Goal: Task Accomplishment & Management: Manage account settings

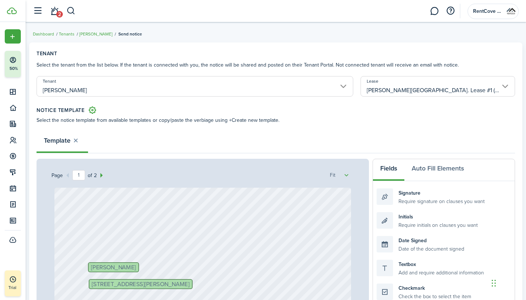
select select "fit"
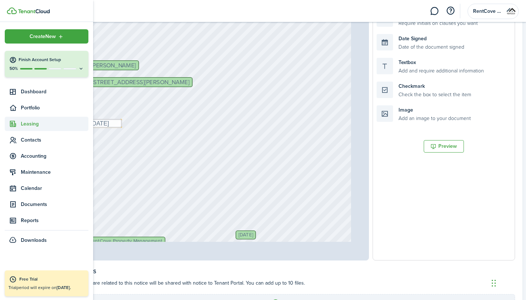
click at [37, 124] on span "Leasing" at bounding box center [55, 124] width 68 height 8
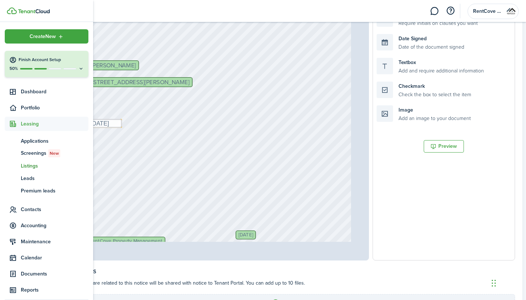
click at [34, 169] on span "Listings" at bounding box center [55, 166] width 68 height 8
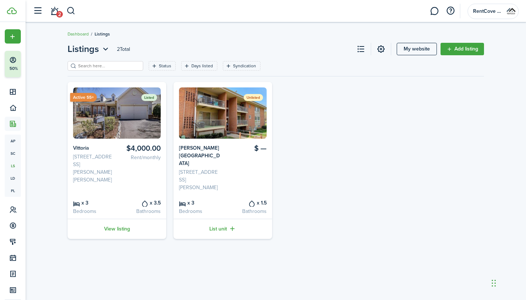
click at [119, 113] on img at bounding box center [117, 112] width 88 height 51
click at [117, 219] on link "View listing" at bounding box center [117, 229] width 99 height 20
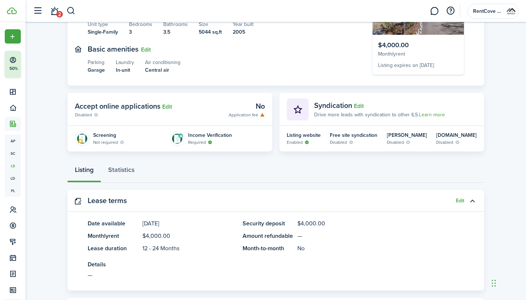
scroll to position [94, 0]
click at [354, 141] on icon at bounding box center [351, 141] width 5 height 4
click at [346, 139] on listing-view-item-indicator "Disabled" at bounding box center [354, 141] width 48 height 7
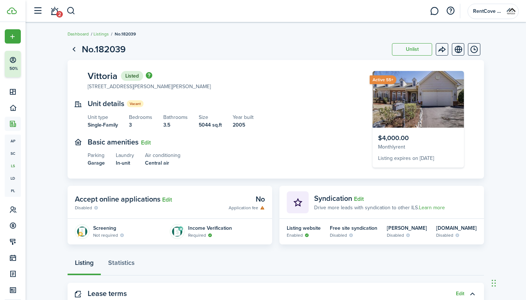
scroll to position [0, 0]
click at [461, 49] on link "View on website" at bounding box center [458, 49] width 12 height 12
click at [359, 242] on panel-main-body "Listing website Enabled Free site syndication Disabled Tenant [PERSON_NAME] Dis…" at bounding box center [382, 232] width 205 height 26
click at [356, 198] on button "Edit" at bounding box center [359, 199] width 10 height 7
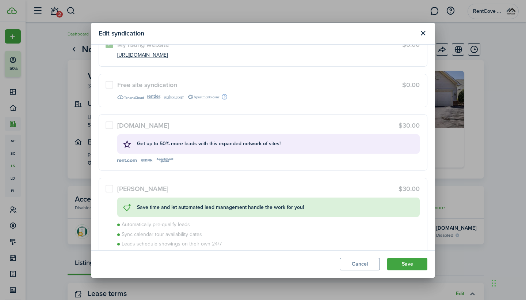
scroll to position [46, 0]
click at [111, 84] on label "Free site syndication $0.00" at bounding box center [263, 89] width 329 height 33
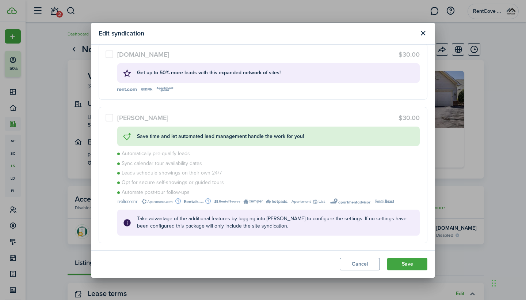
scroll to position [116, 0]
click at [422, 33] on button "Close modal" at bounding box center [423, 33] width 12 height 12
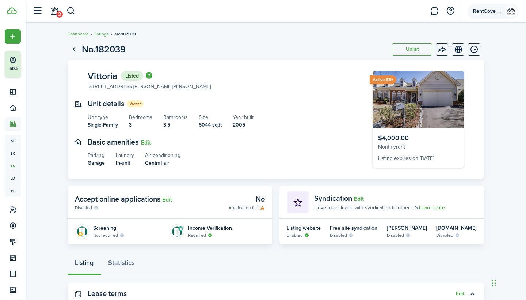
click at [487, 11] on span "RentCove Property Management" at bounding box center [487, 11] width 29 height 5
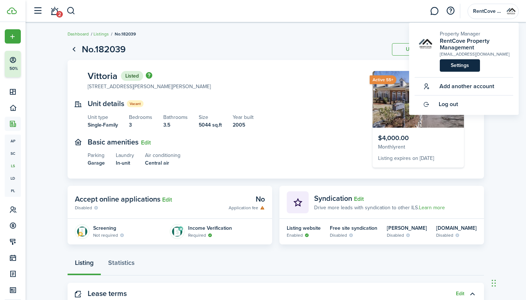
click at [458, 68] on link "Settings" at bounding box center [460, 65] width 40 height 12
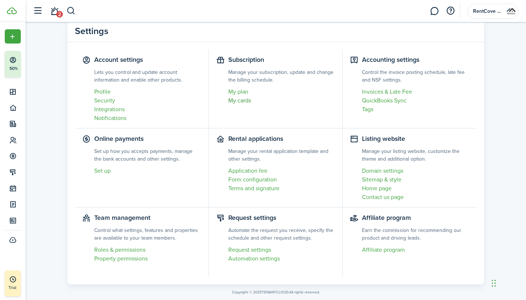
scroll to position [22, 0]
click at [375, 174] on link "Domain settings" at bounding box center [415, 170] width 107 height 9
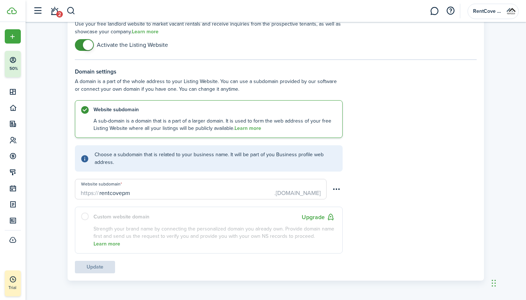
scroll to position [85, 0]
click at [321, 217] on button "Upgrade" at bounding box center [318, 217] width 33 height 9
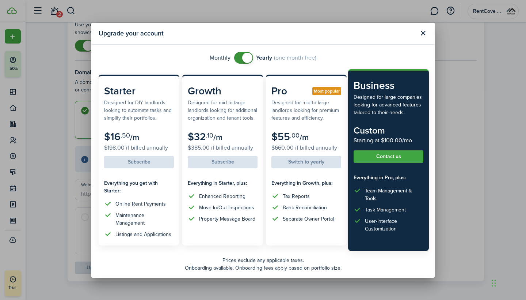
checkbox input "false"
click at [240, 54] on span at bounding box center [243, 58] width 7 height 12
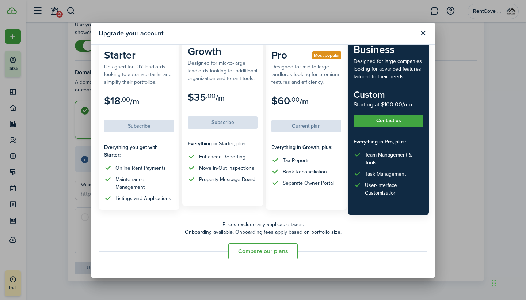
scroll to position [36, 0]
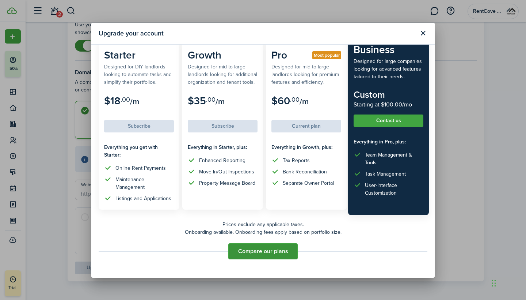
click at [256, 243] on button "Compare our plans" at bounding box center [263, 251] width 69 height 16
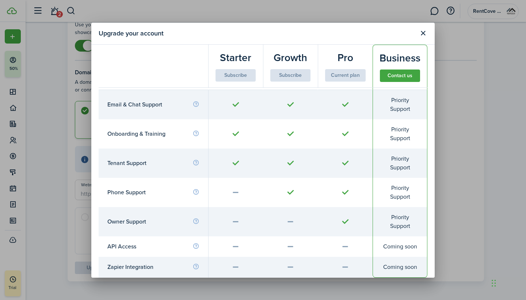
scroll to position [3091, 0]
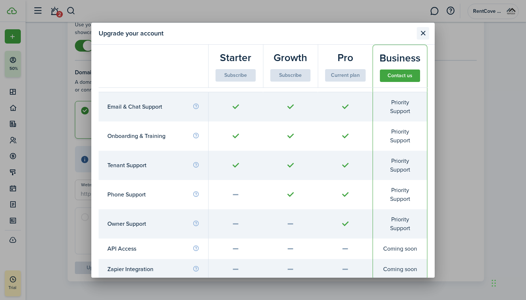
click at [424, 35] on button "Close modal" at bounding box center [423, 33] width 12 height 12
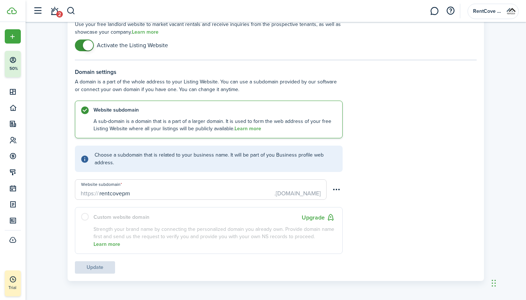
scroll to position [85, 0]
click at [314, 221] on button "Upgrade" at bounding box center [318, 217] width 33 height 9
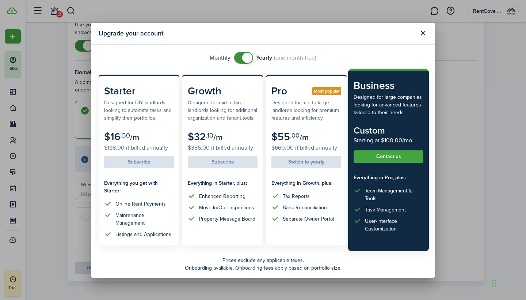
checkbox input "false"
click at [240, 58] on span at bounding box center [243, 58] width 7 height 12
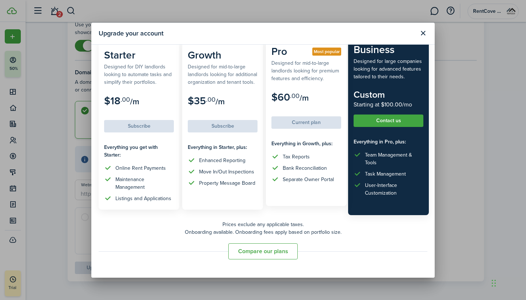
scroll to position [36, 0]
click at [301, 128] on tooltip-wrapper "Current plan" at bounding box center [307, 122] width 70 height 12
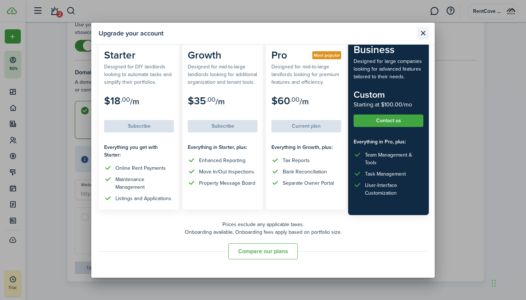
click at [422, 34] on button "Close modal" at bounding box center [423, 33] width 12 height 12
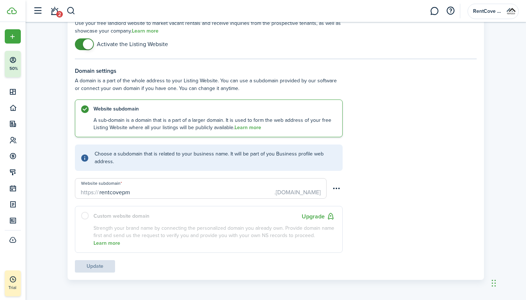
scroll to position [85, 0]
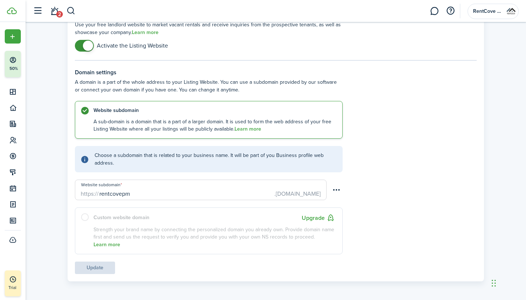
click at [84, 217] on label "Custom website domain Upgrade Strength your brand name by connecting the person…" at bounding box center [209, 230] width 268 height 47
click at [335, 192] on menu-btn-icon "Open menu" at bounding box center [337, 190] width 12 height 12
click at [388, 166] on div "Domain settings A domain is a part of the whole address to your Listing Website…" at bounding box center [276, 167] width 402 height 214
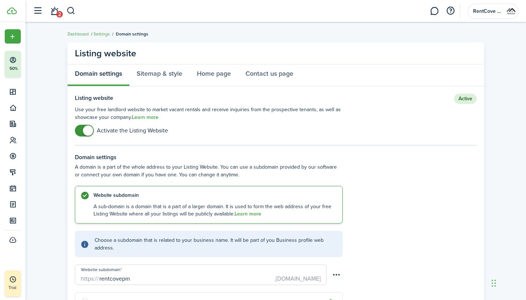
scroll to position [0, 0]
click at [156, 77] on link "Sitemap & style" at bounding box center [159, 75] width 60 height 22
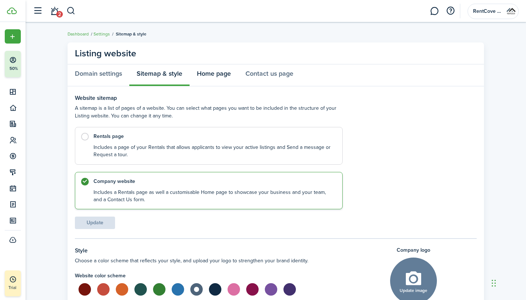
click at [218, 75] on link "Home page" at bounding box center [214, 75] width 49 height 22
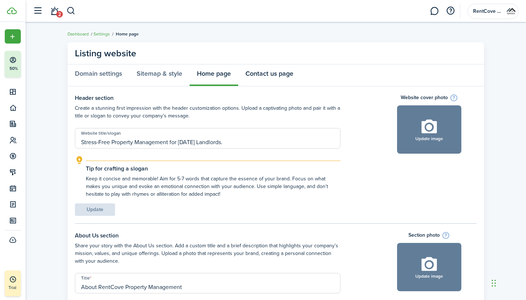
click at [282, 75] on link "Contact us page" at bounding box center [269, 75] width 63 height 22
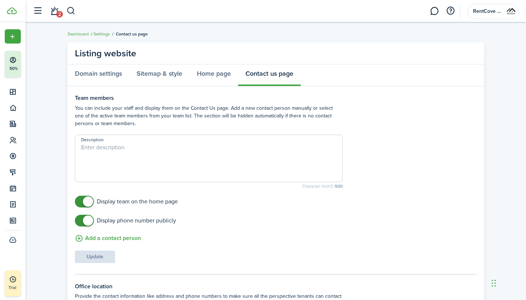
click at [97, 34] on link "Settings" at bounding box center [102, 34] width 16 height 7
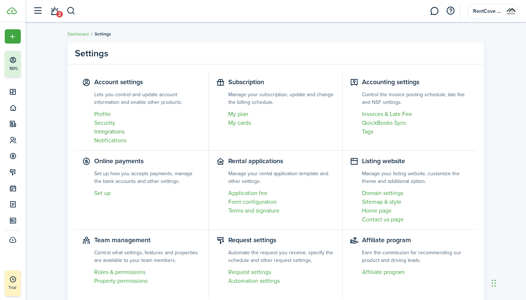
click at [112, 134] on link "Integrations" at bounding box center [147, 131] width 107 height 9
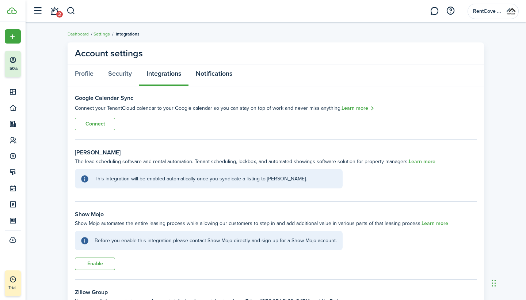
click at [205, 81] on link "Notifications" at bounding box center [214, 75] width 51 height 22
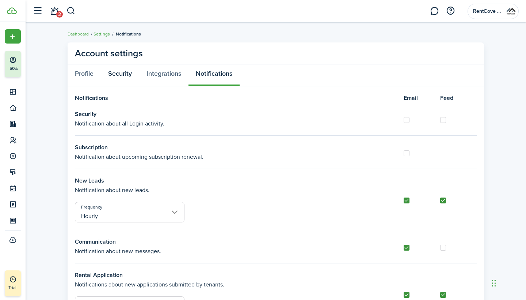
click at [120, 78] on link "Security" at bounding box center [120, 75] width 38 height 22
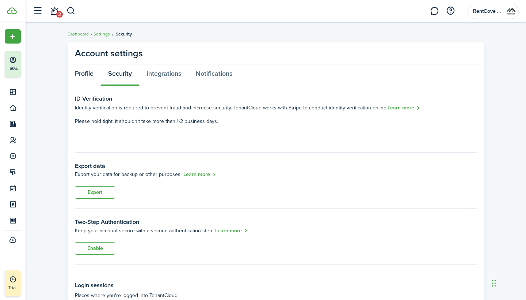
click at [95, 78] on link "Profile" at bounding box center [84, 75] width 33 height 22
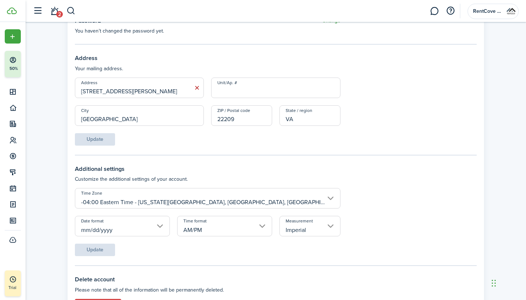
scroll to position [264, 0]
click at [242, 92] on input "Unit/Ap. #" at bounding box center [275, 88] width 129 height 20
type input "Ste 650"
click at [291, 139] on form "Address [STREET_ADDRESS][PERSON_NAME] # Ste 650 City [GEOGRAPHIC_DATA] ZIP / Po…" at bounding box center [276, 112] width 402 height 68
click at [87, 139] on button "Update" at bounding box center [95, 139] width 40 height 12
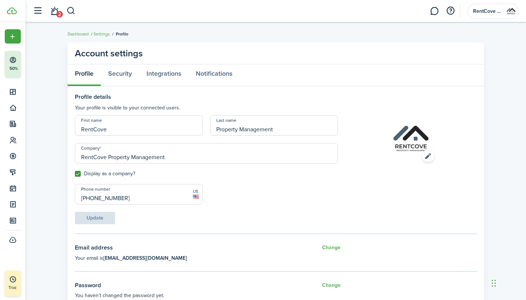
scroll to position [0, 0]
click at [125, 71] on link "Security" at bounding box center [120, 75] width 38 height 22
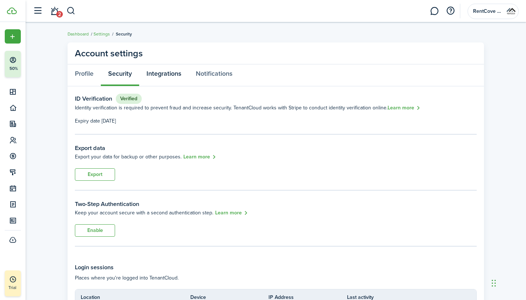
click at [162, 76] on link "Integrations" at bounding box center [163, 75] width 49 height 22
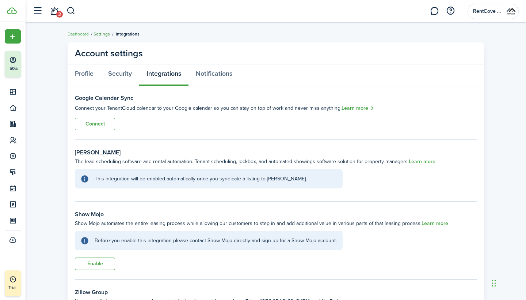
click at [102, 34] on link "Settings" at bounding box center [102, 34] width 16 height 7
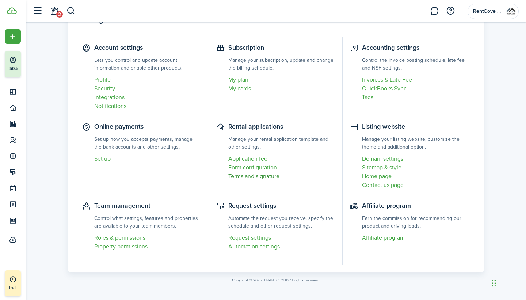
scroll to position [34, 0]
click at [395, 158] on link "Domain settings" at bounding box center [415, 158] width 107 height 9
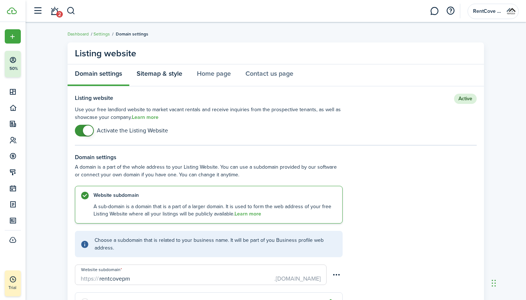
click at [155, 71] on link "Sitemap & style" at bounding box center [159, 75] width 60 height 22
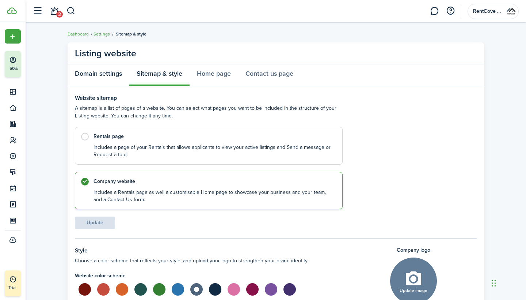
click at [91, 72] on link "Domain settings" at bounding box center [99, 75] width 62 height 22
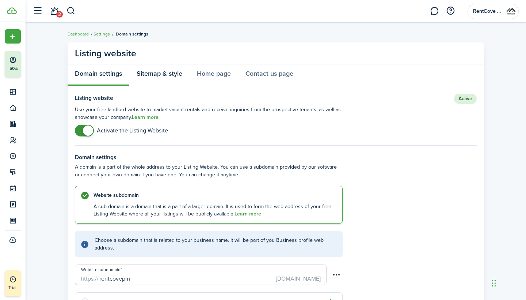
click at [161, 77] on link "Sitemap & style" at bounding box center [159, 75] width 60 height 22
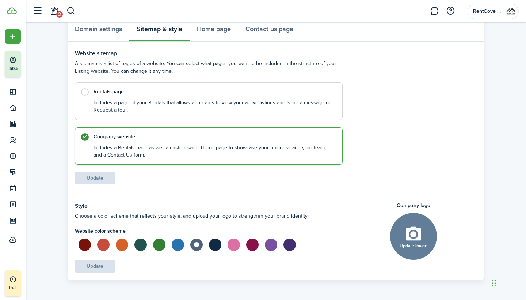
scroll to position [44, 0]
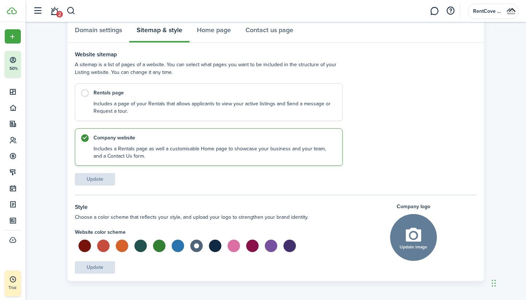
click at [414, 233] on button "Update image" at bounding box center [413, 237] width 47 height 47
click input "Upload file" at bounding box center [0, 0] width 0 height 0
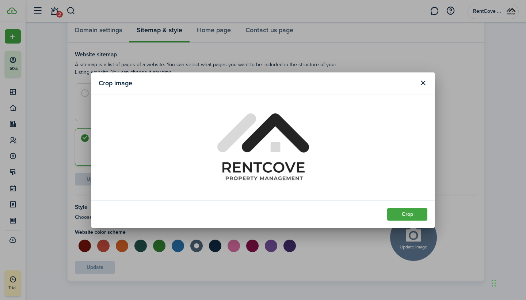
click at [407, 234] on div "Crop image Crop" at bounding box center [263, 150] width 526 height 300
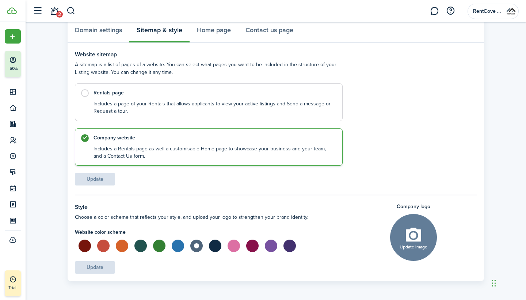
click at [417, 235] on button "Update image" at bounding box center [413, 237] width 47 height 47
click input "Upload file" at bounding box center [0, 0] width 0 height 0
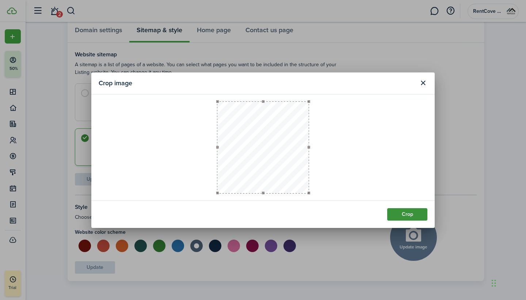
click at [394, 215] on button "Crop" at bounding box center [408, 214] width 40 height 12
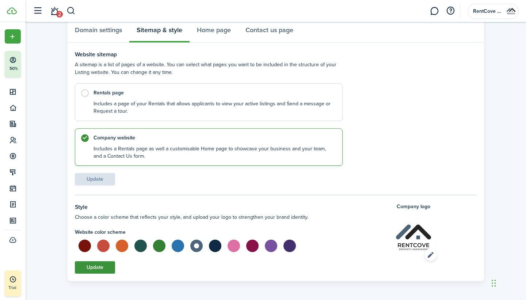
click at [91, 271] on button "Update" at bounding box center [95, 267] width 40 height 12
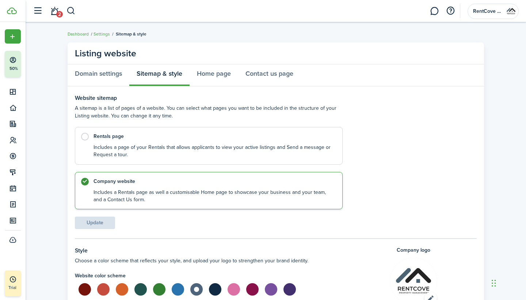
scroll to position [0, 0]
click at [223, 79] on link "Home page" at bounding box center [214, 75] width 49 height 22
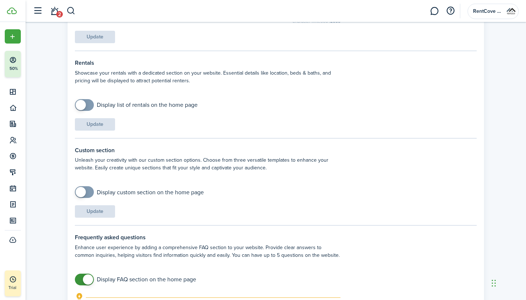
scroll to position [278, 0]
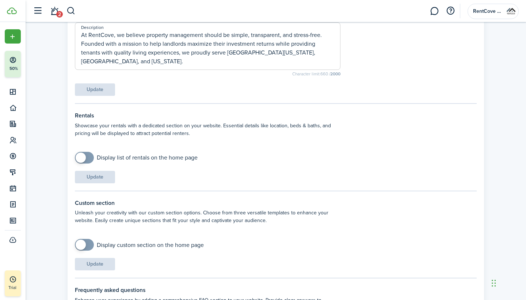
checkbox input "true"
click at [88, 158] on span at bounding box center [84, 158] width 7 height 12
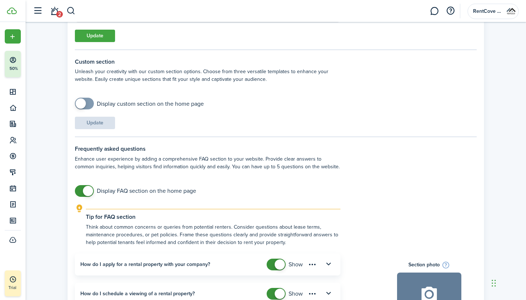
scroll to position [447, 0]
click at [105, 40] on button "Update" at bounding box center [95, 36] width 40 height 12
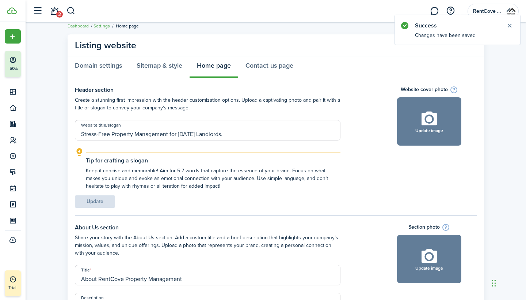
scroll to position [4, 0]
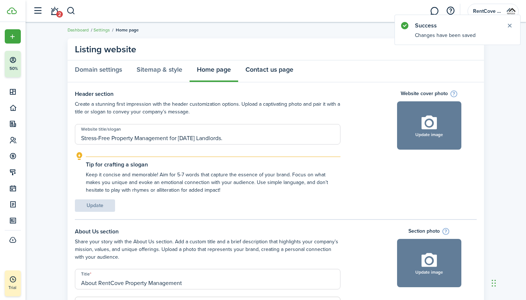
click at [276, 75] on link "Contact us page" at bounding box center [269, 71] width 63 height 22
click at [276, 75] on div "Domain settings Sitemap & style Home page Contact us page" at bounding box center [276, 71] width 417 height 22
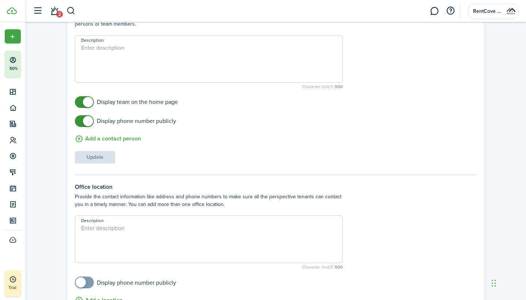
scroll to position [97, 0]
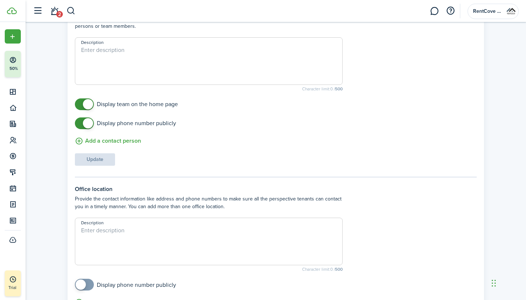
checkbox input "false"
click at [91, 123] on span at bounding box center [88, 123] width 10 height 10
click at [100, 159] on button "Update" at bounding box center [95, 159] width 40 height 12
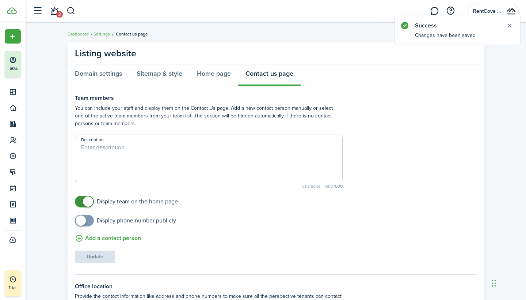
scroll to position [0, 0]
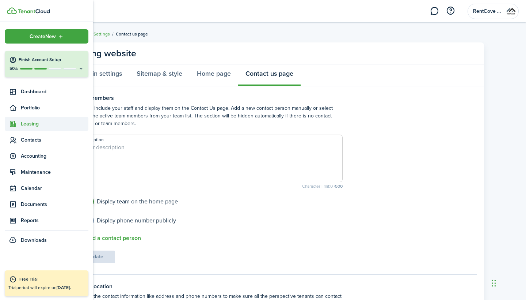
click at [37, 124] on span "Leasing" at bounding box center [55, 124] width 68 height 8
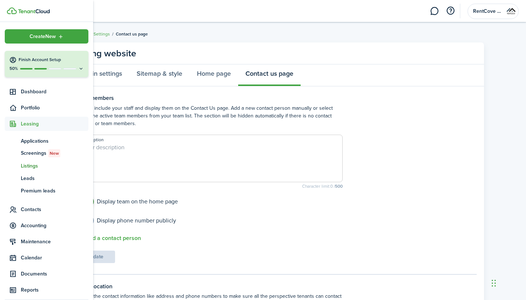
click at [33, 165] on span "Listings" at bounding box center [55, 166] width 68 height 8
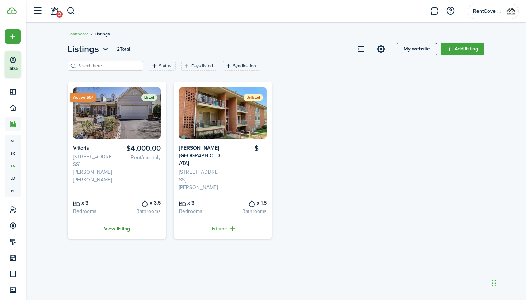
click at [117, 219] on link "View listing" at bounding box center [117, 229] width 99 height 20
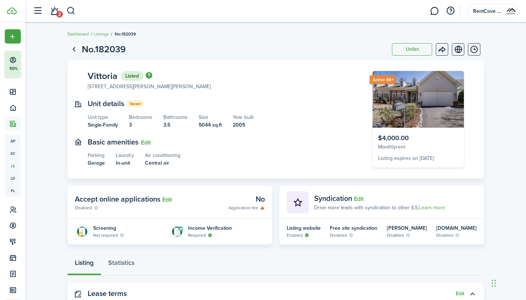
scroll to position [32, 0]
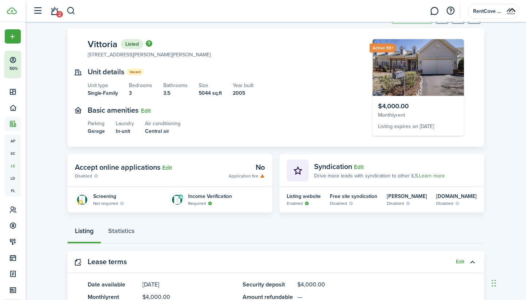
click at [428, 175] on link "Learn more" at bounding box center [432, 176] width 26 height 8
